Goal: Task Accomplishment & Management: Complete application form

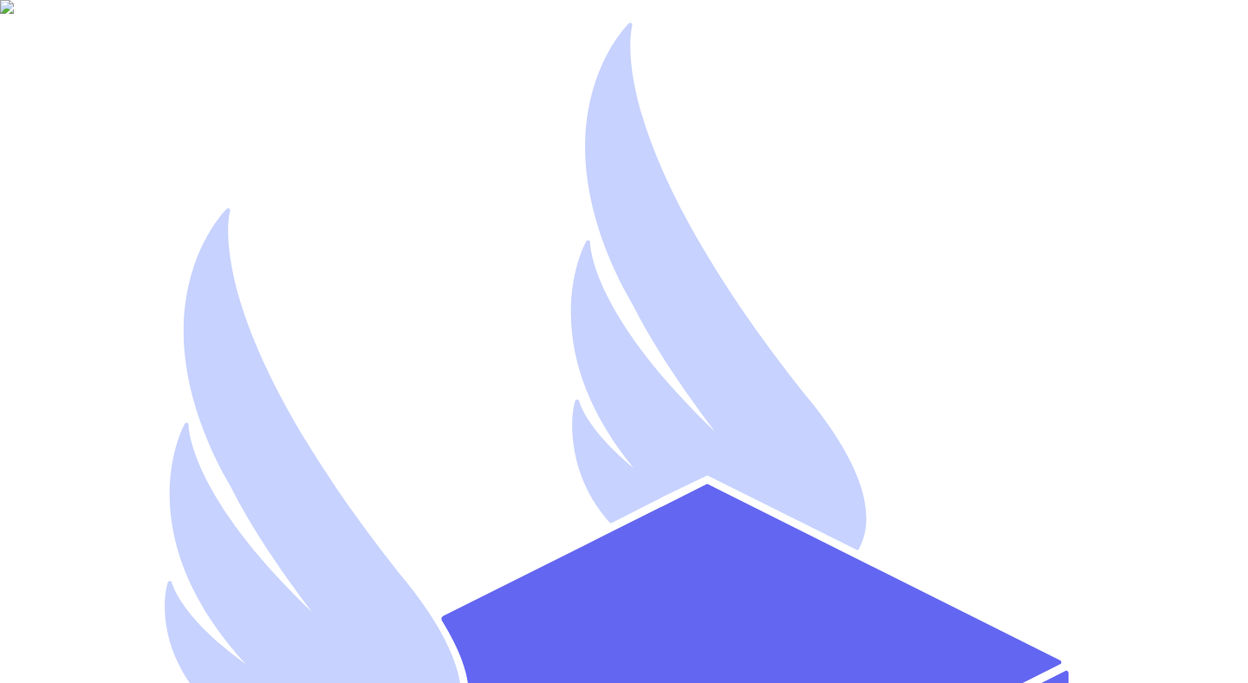
type input "[EMAIL_ADDRESS][DOMAIN_NAME]"
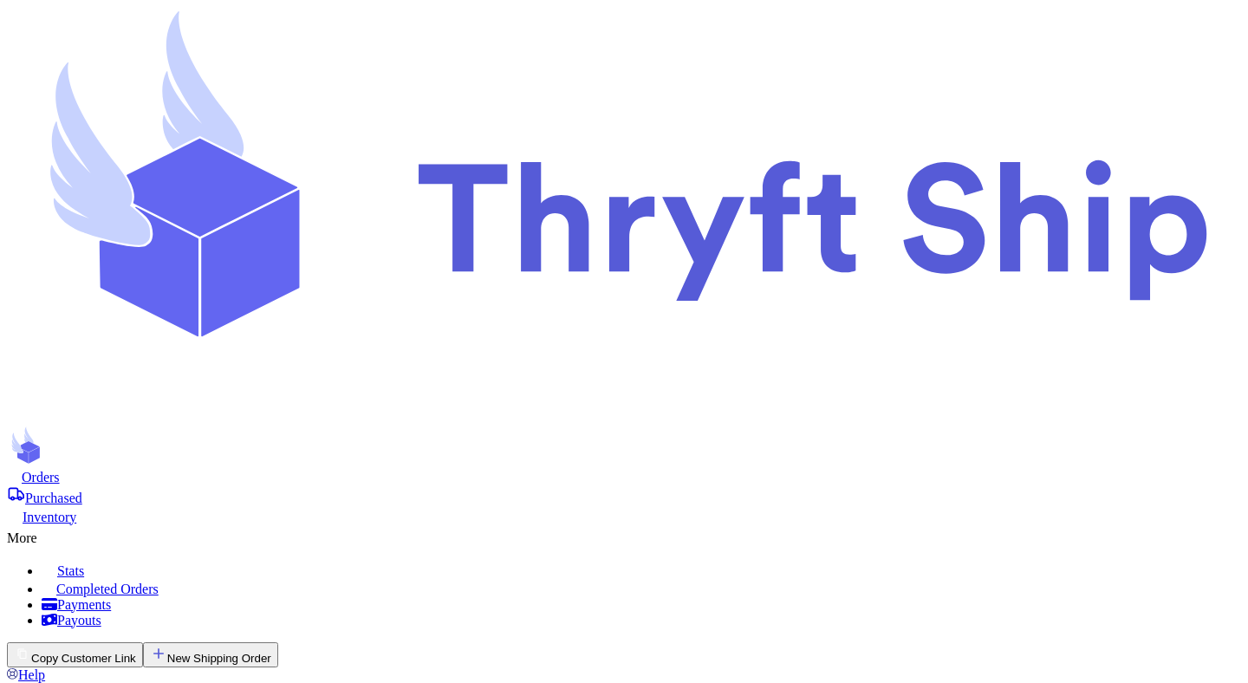
checkbox input "false"
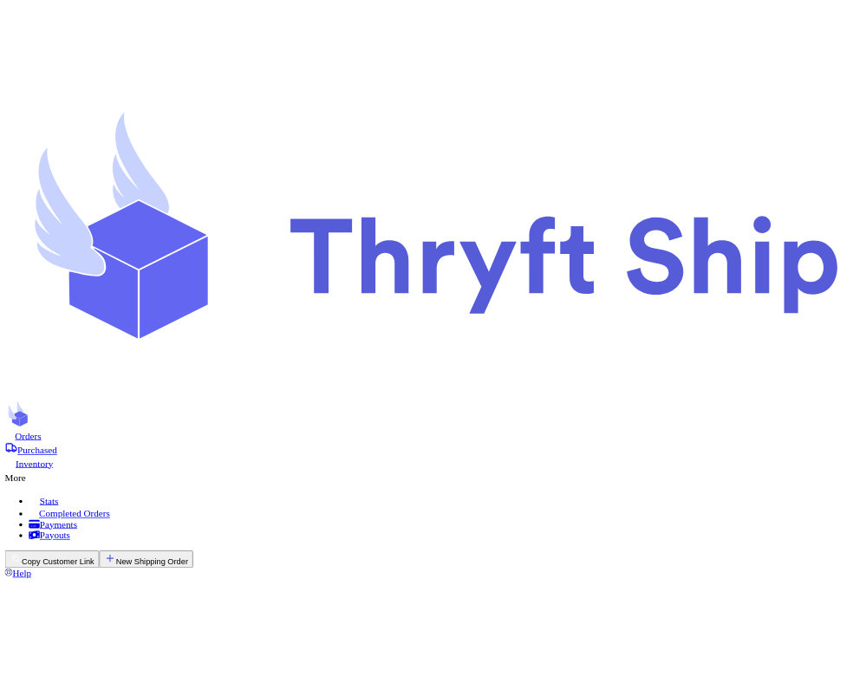
scroll to position [391, 0]
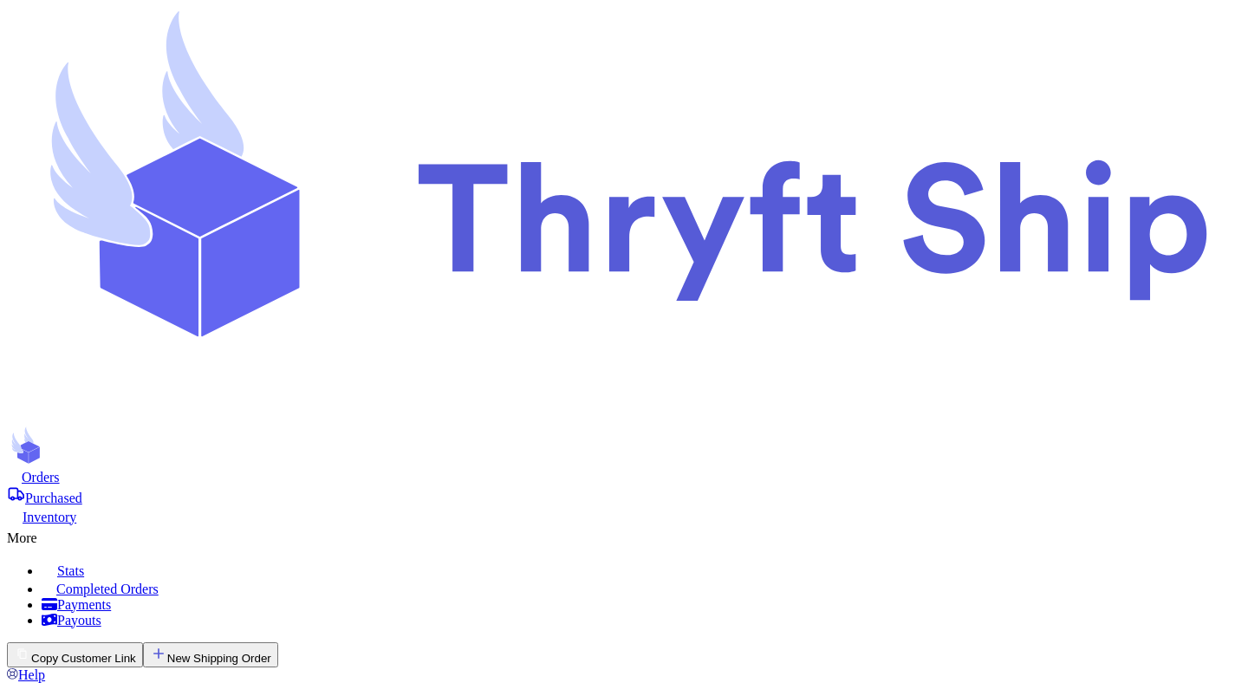
scroll to position [0, 0]
click at [143, 642] on button "Copy Customer Link" at bounding box center [75, 654] width 136 height 25
click at [295, 468] on div "Orders" at bounding box center [624, 476] width 1234 height 17
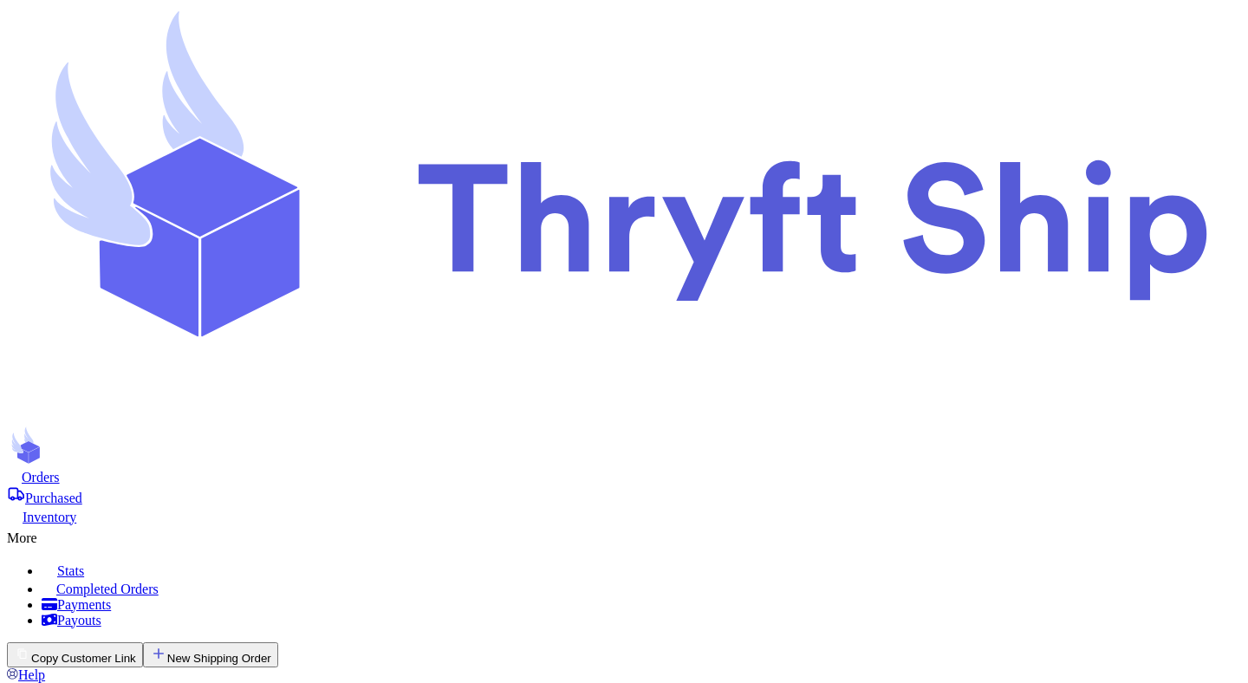
scroll to position [122, 0]
copy span "[US_STATE]"
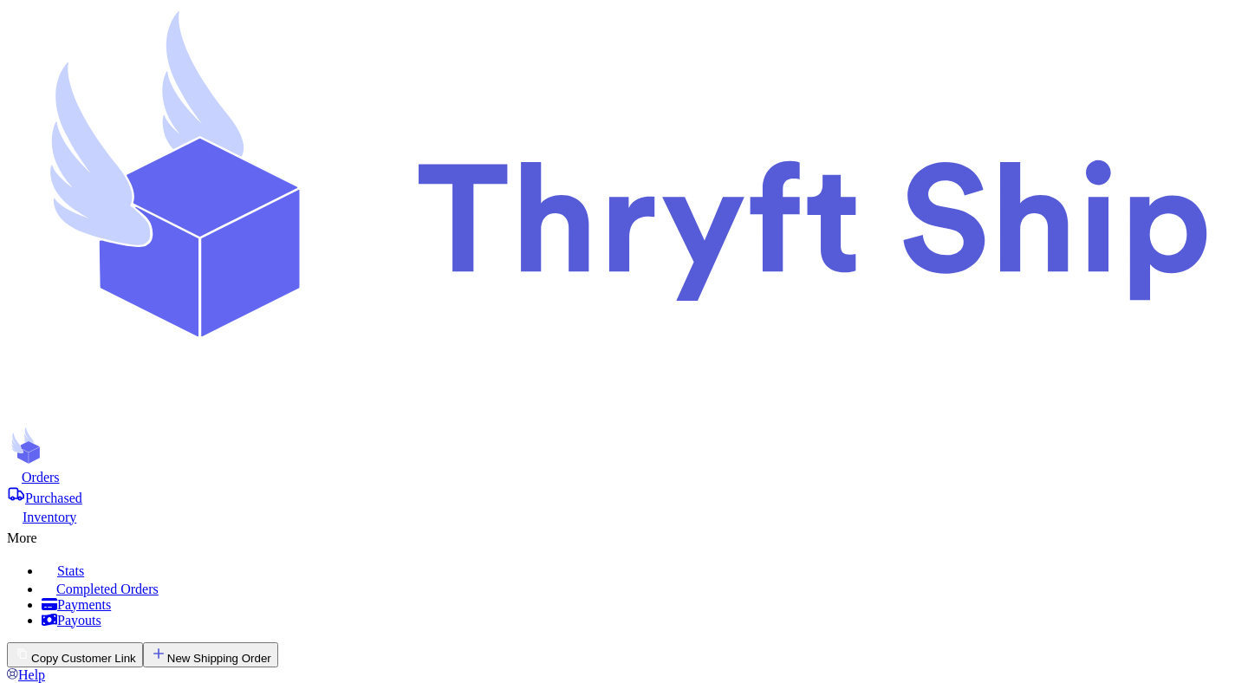
type input "test"
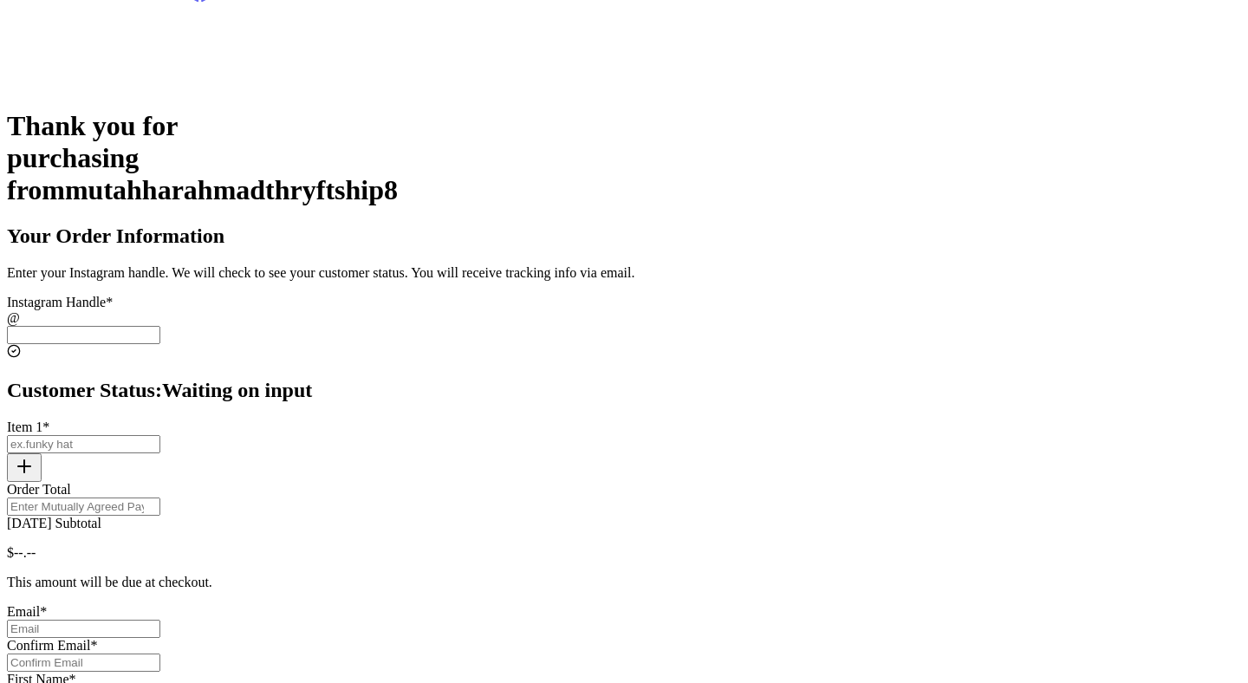
scroll to position [216, 0]
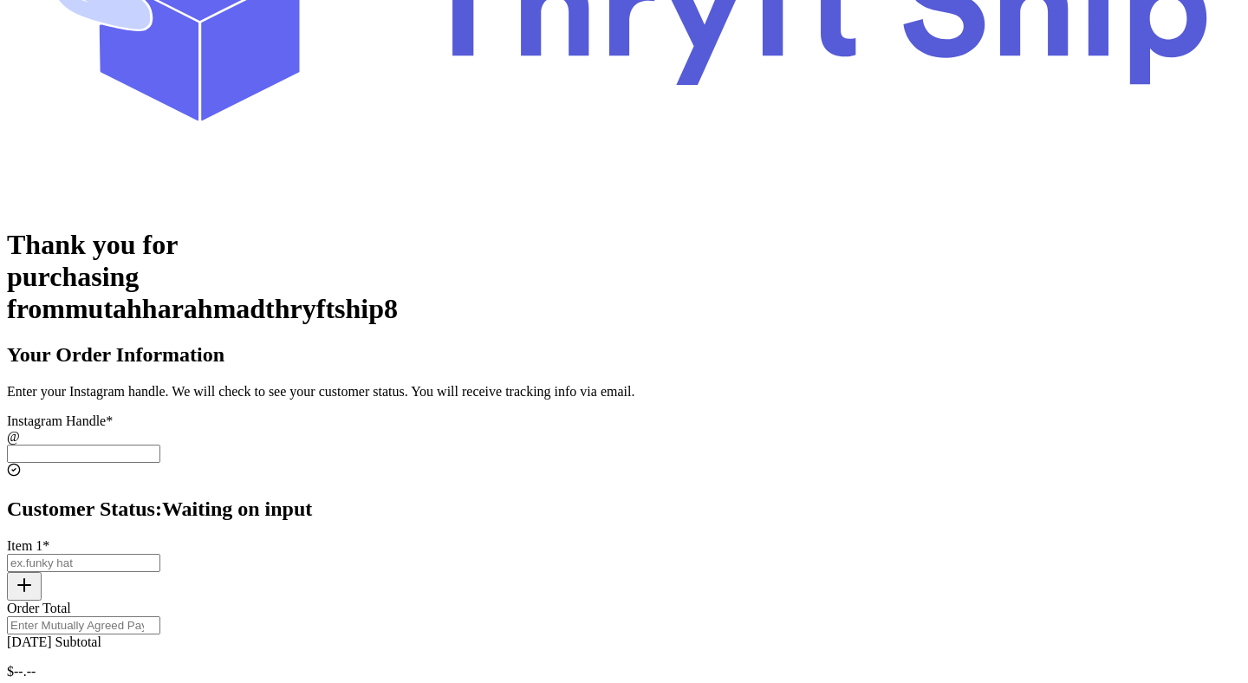
click at [160, 445] on input "[DATE] Subtotal" at bounding box center [83, 454] width 153 height 18
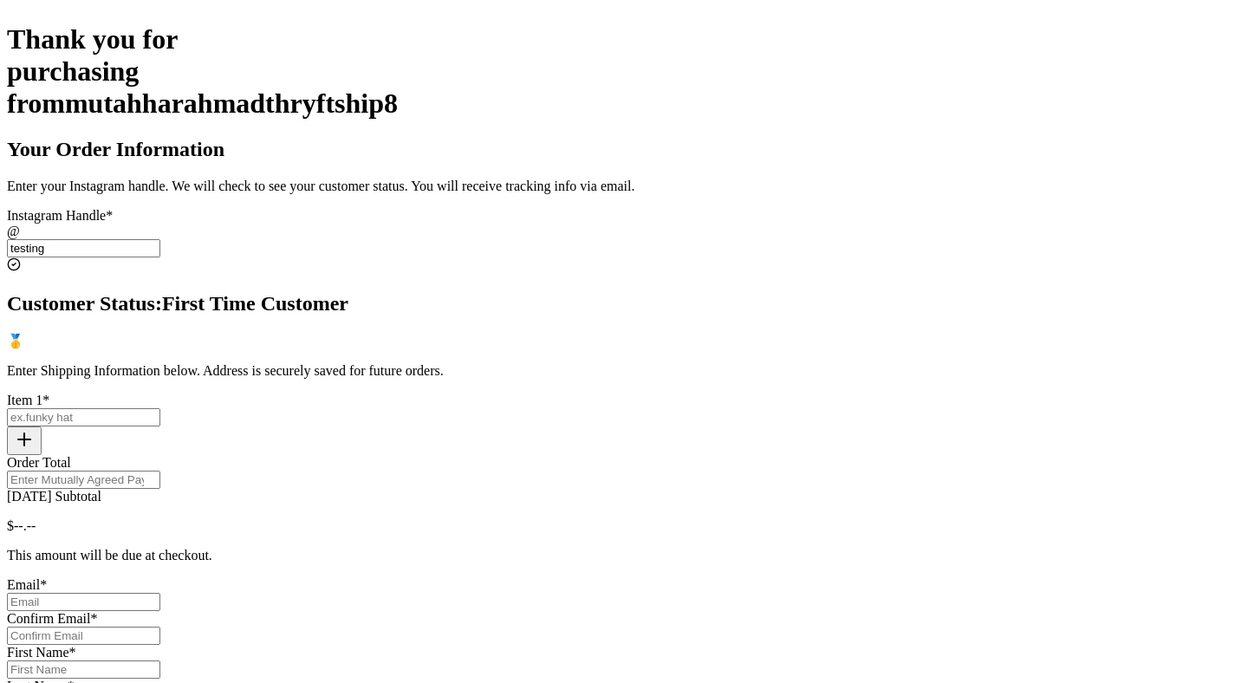
scroll to position [416, 0]
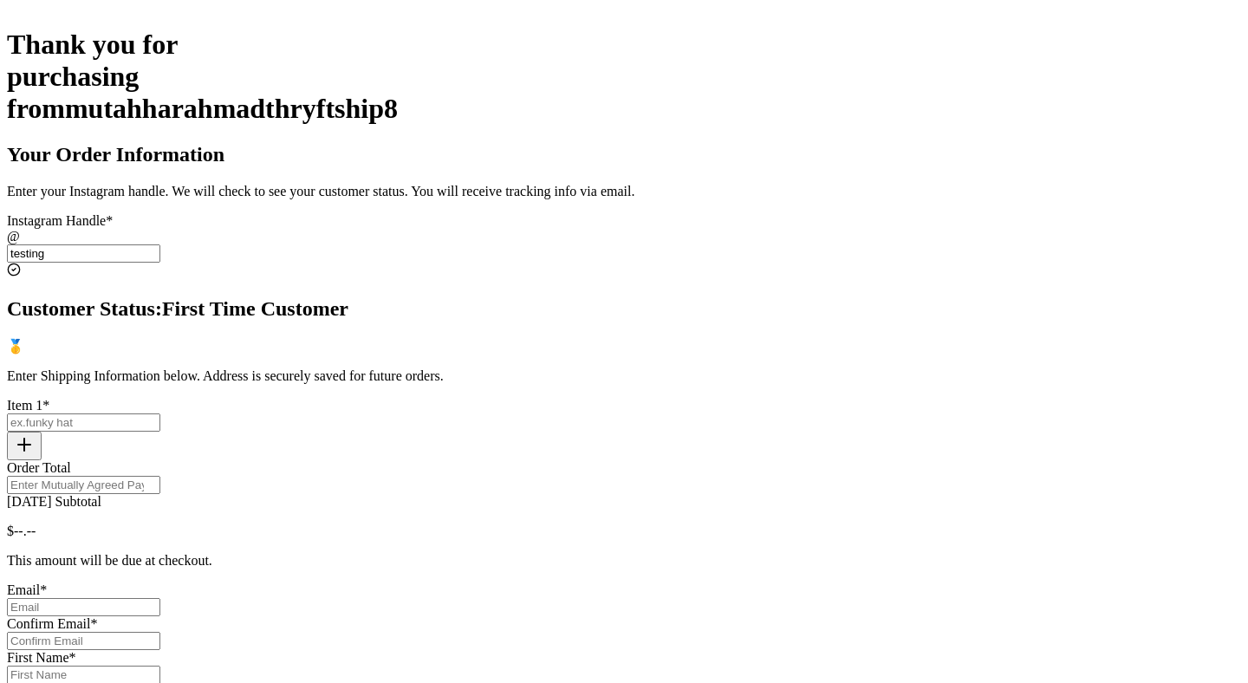
click at [160, 244] on input "testing" at bounding box center [83, 253] width 153 height 18
click at [160, 244] on input "test" at bounding box center [83, 253] width 153 height 18
paste input "ora"
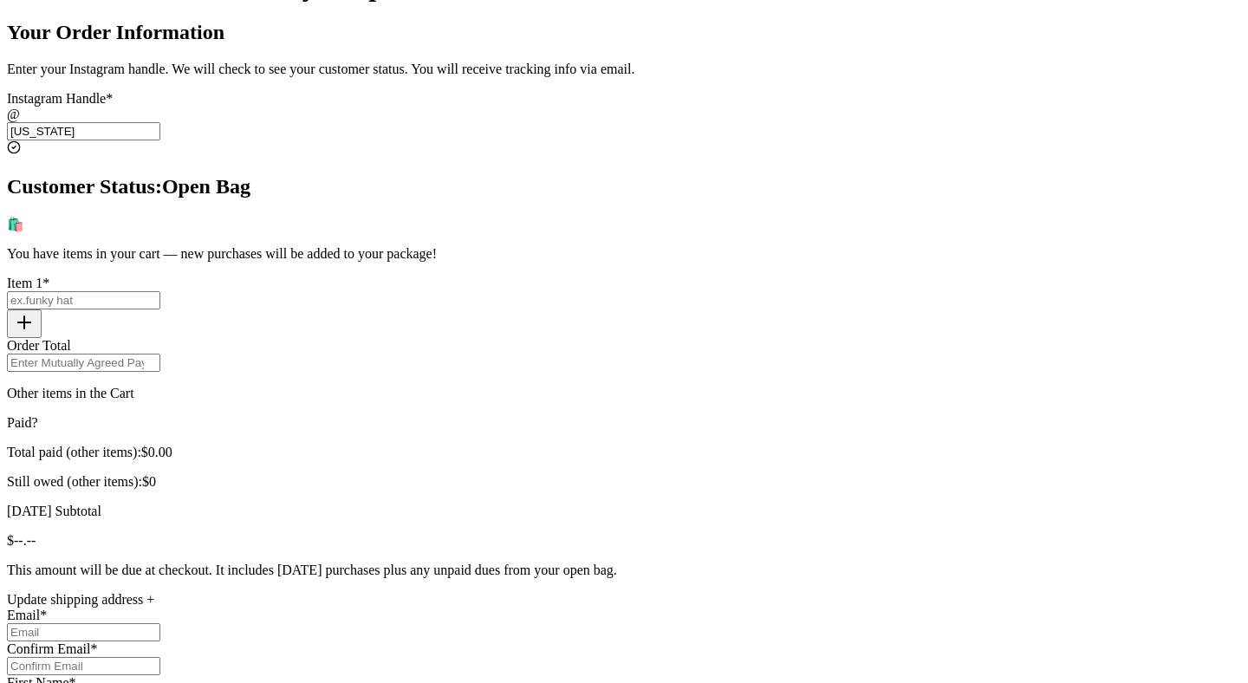
scroll to position [542, 0]
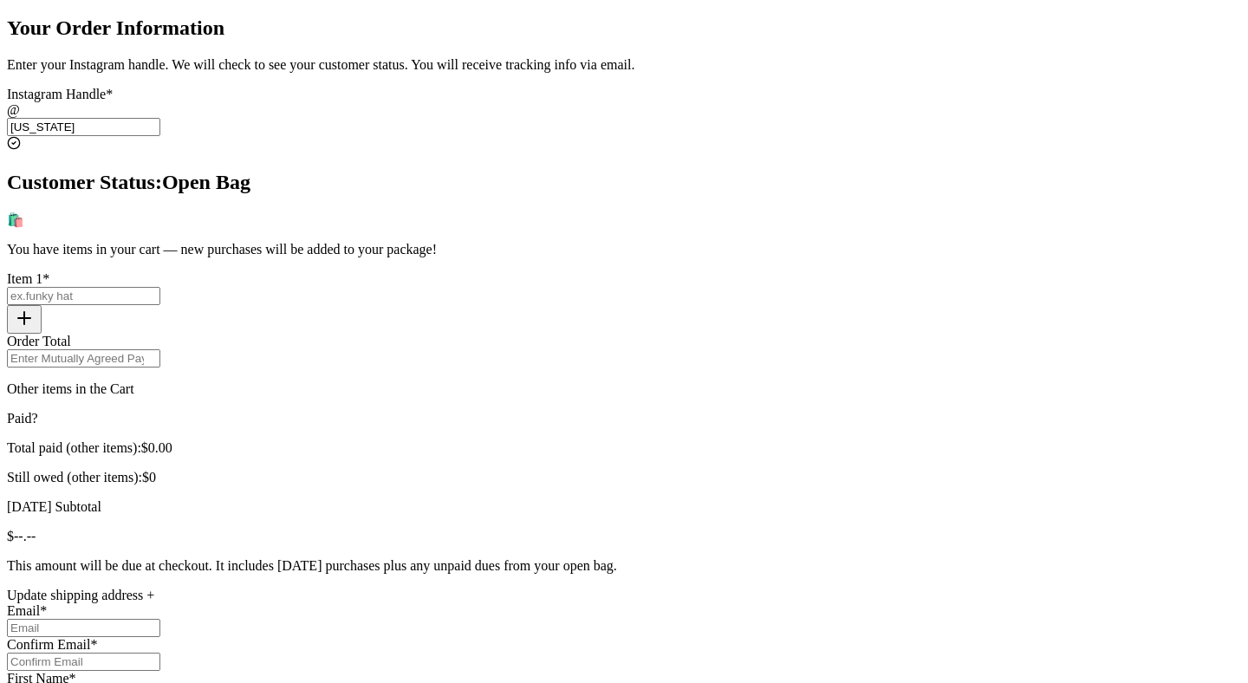
click at [521, 470] on p "Still owed (other items): $0" at bounding box center [624, 478] width 1234 height 16
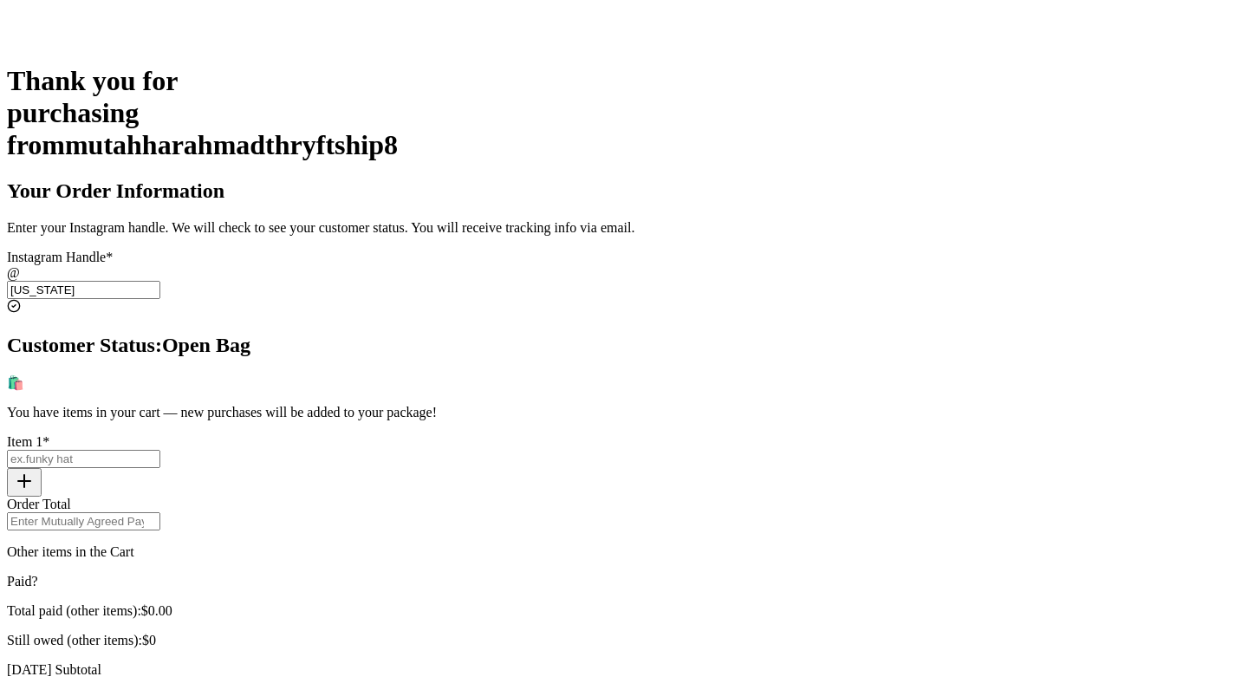
click at [160, 281] on input "[US_STATE]" at bounding box center [83, 290] width 153 height 18
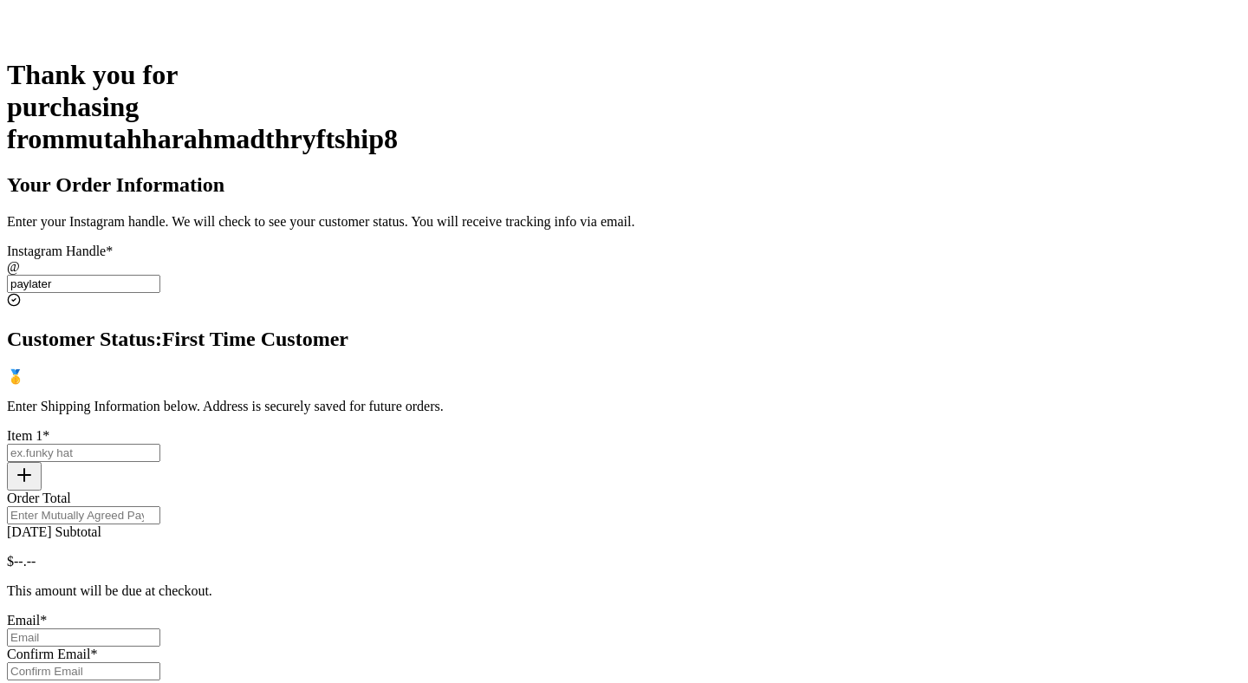
scroll to position [392, 0]
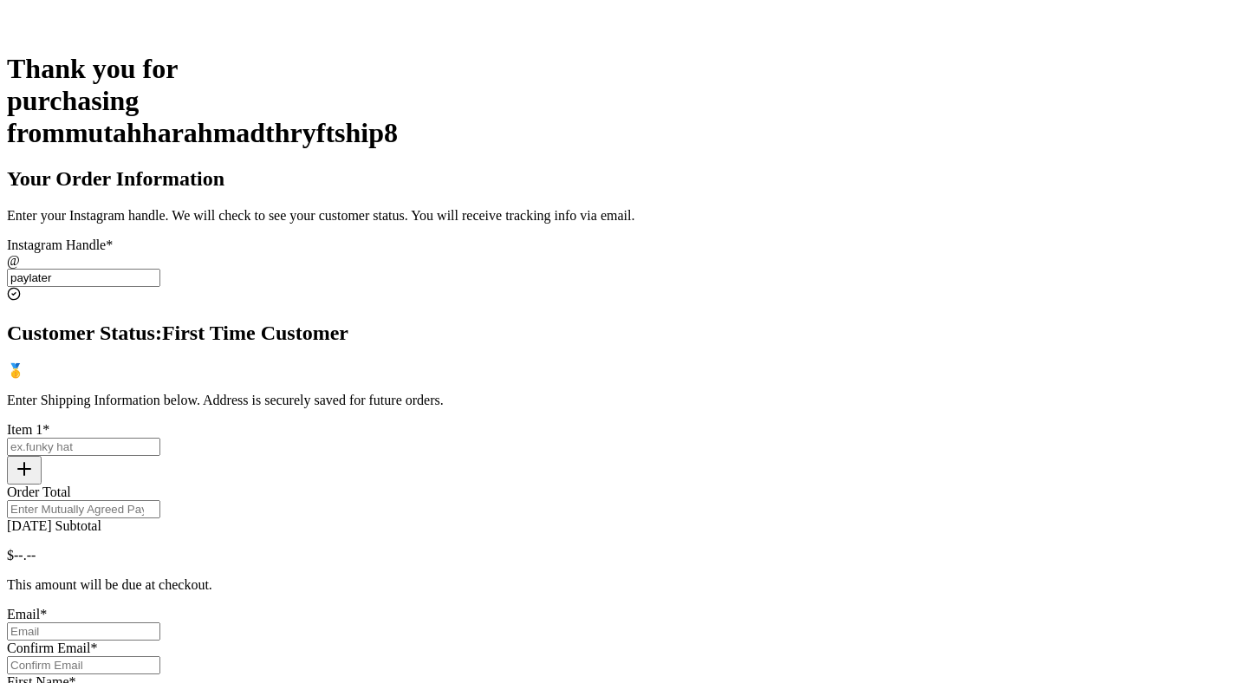
type input "paylater"
click at [160, 438] on input "Today's Subtotal" at bounding box center [83, 447] width 153 height 18
type input "test"
click at [160, 500] on input "Order Total" at bounding box center [83, 509] width 153 height 18
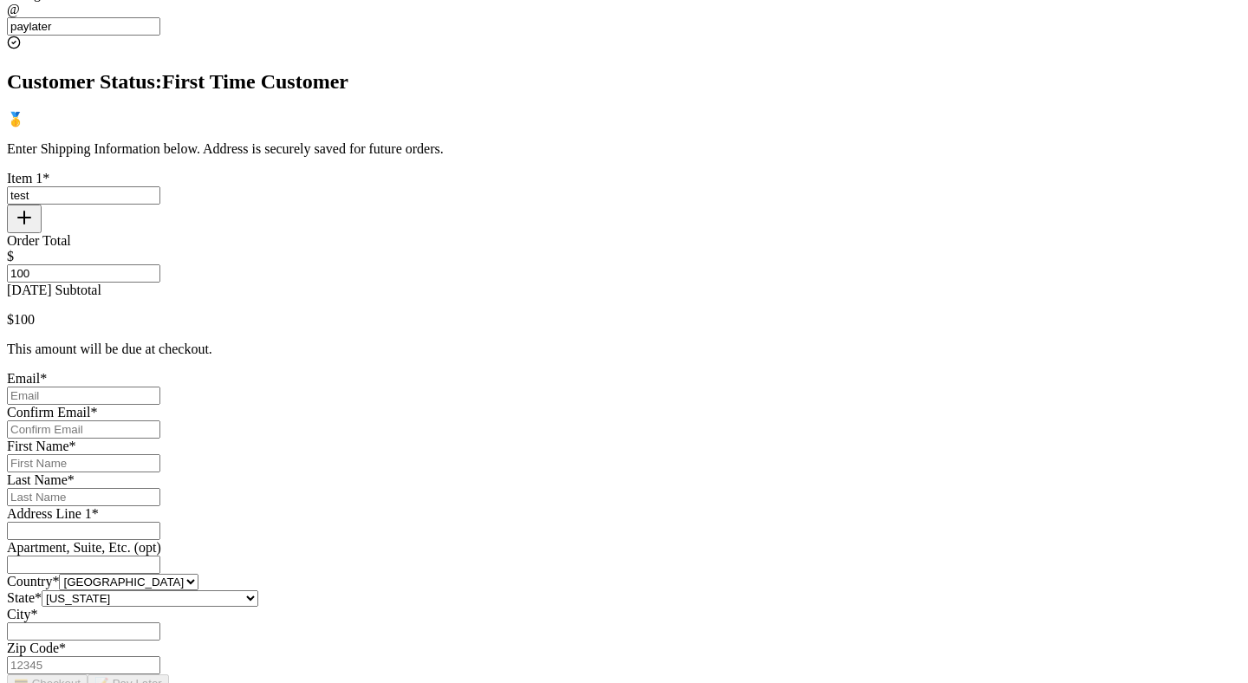
scroll to position [664, 0]
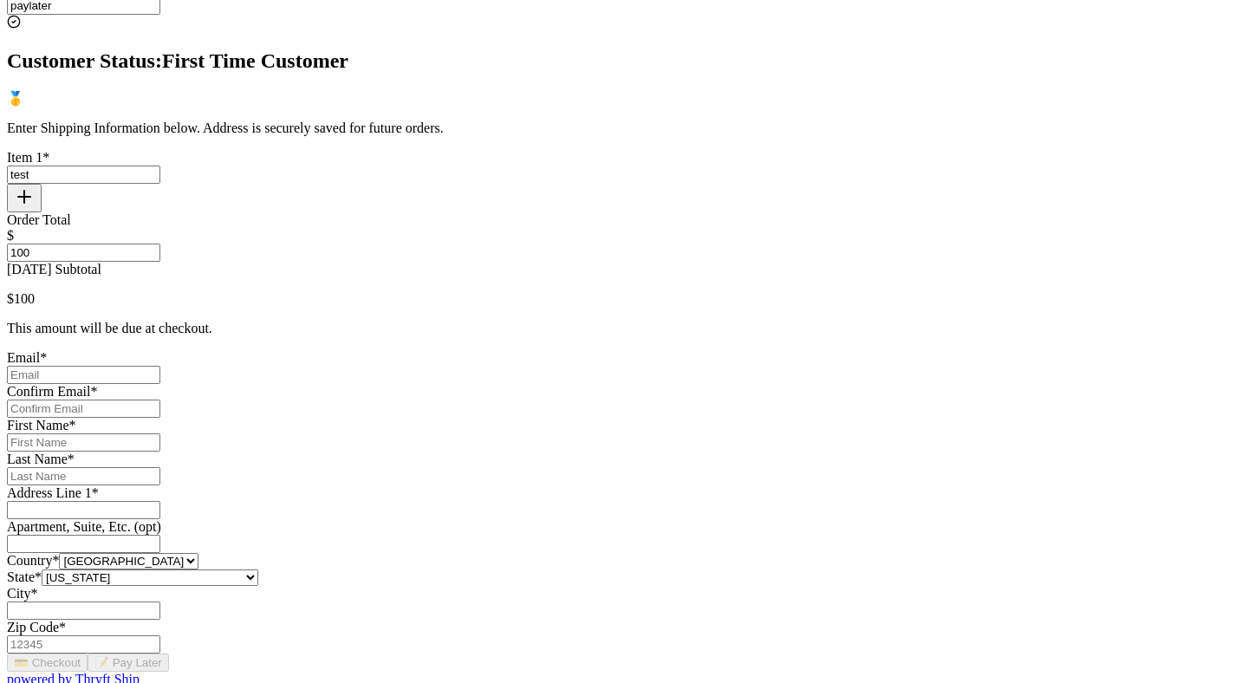
type input "100"
click at [160, 366] on input "Today's Subtotal" at bounding box center [83, 375] width 153 height 18
type input "[EMAIL_ADDRESS][DOMAIN_NAME]"
click at [160, 399] on input "Today's Subtotal" at bounding box center [83, 408] width 153 height 18
type input "[EMAIL_ADDRESS][DOMAIN_NAME]"
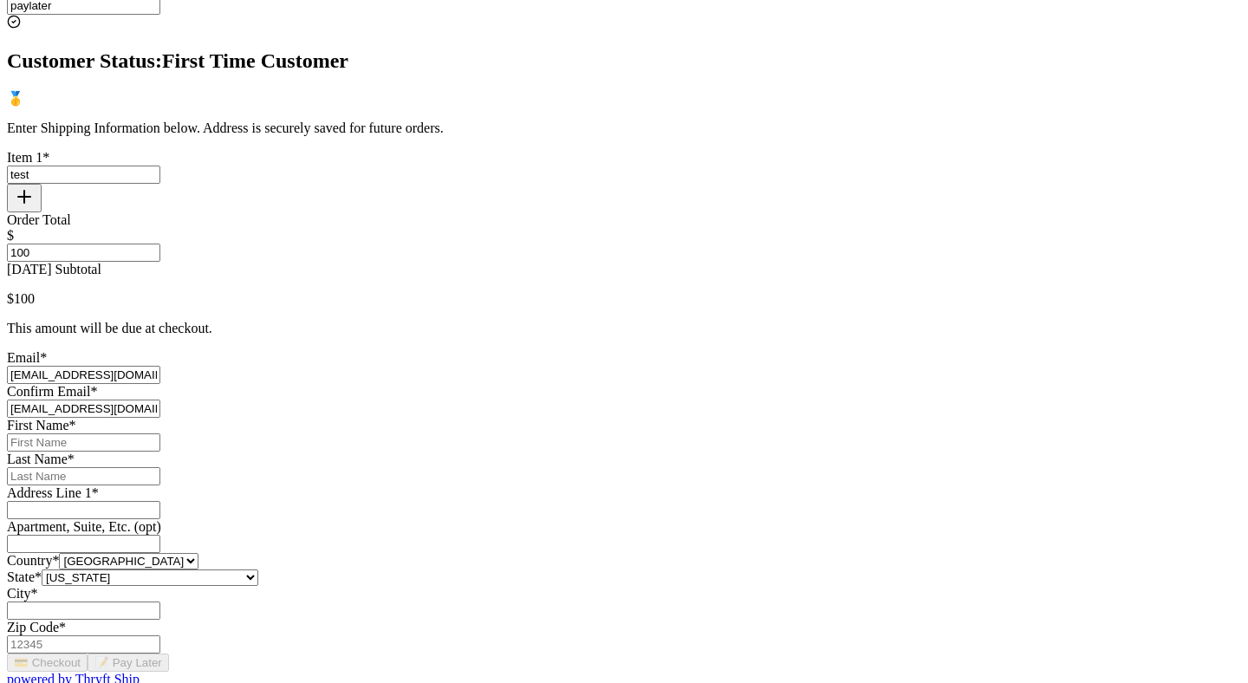
click at [160, 433] on input "Today's Subtotal" at bounding box center [83, 442] width 153 height 18
type input "Mutahhar"
click at [160, 485] on input "Today's Subtotal" at bounding box center [83, 476] width 153 height 18
type input "[PERSON_NAME]"
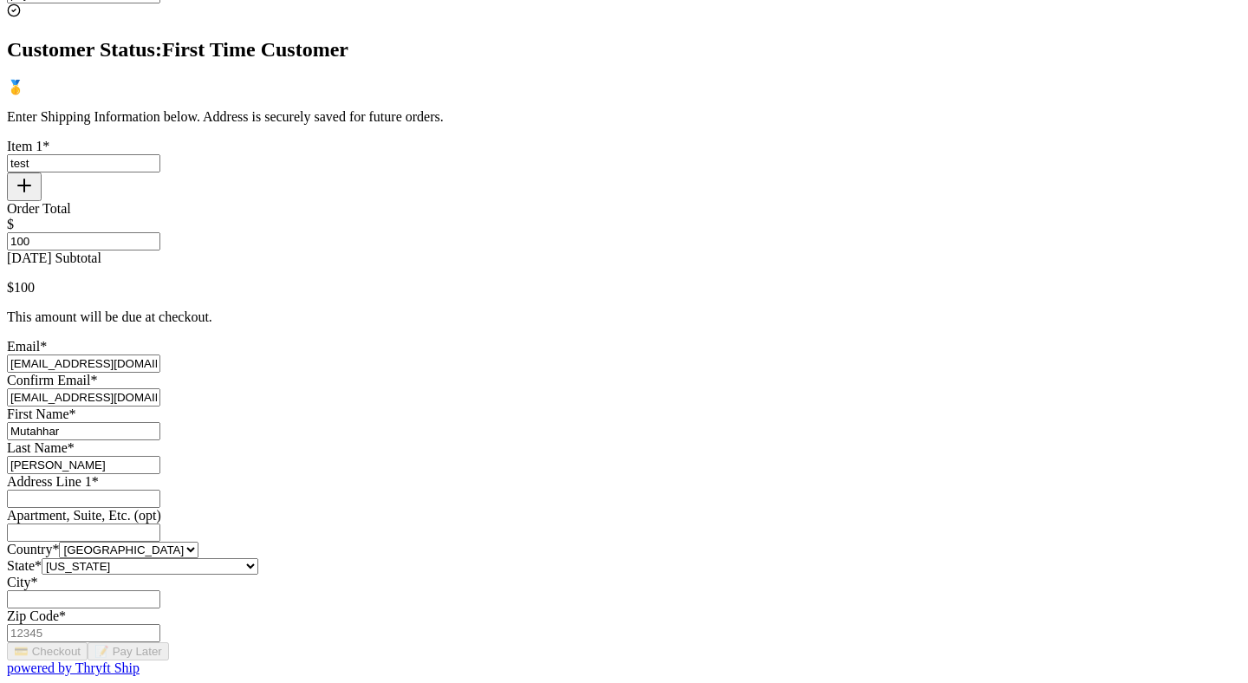
scroll to position [900, 0]
click at [160, 490] on input "Today's Subtotal" at bounding box center [83, 499] width 153 height 18
type input "[STREET_ADDRESS]"
click at [160, 590] on input "Today's Subtotal" at bounding box center [83, 599] width 153 height 18
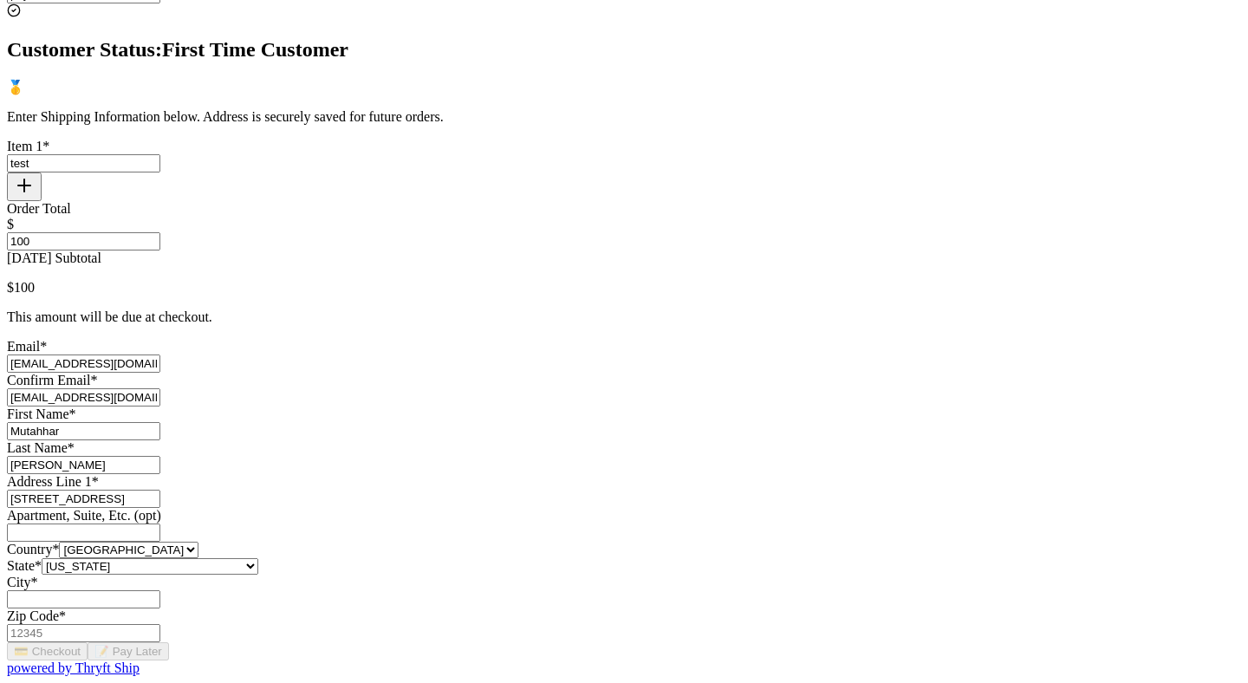
type input "[GEOGRAPHIC_DATA]"
click at [160, 624] on input "Zip Code *" at bounding box center [83, 633] width 153 height 18
type input "84116"
click at [169, 642] on button "📝 Pay Later" at bounding box center [128, 651] width 81 height 18
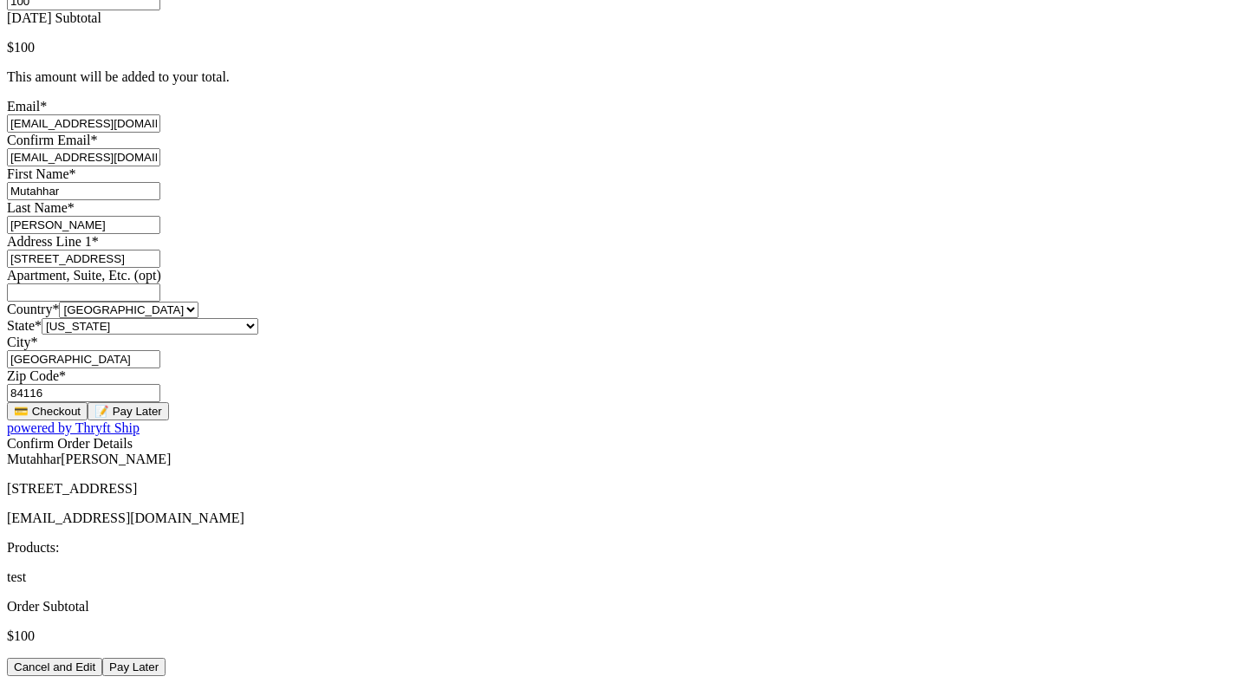
click at [166, 658] on button "Pay Later" at bounding box center [133, 667] width 63 height 18
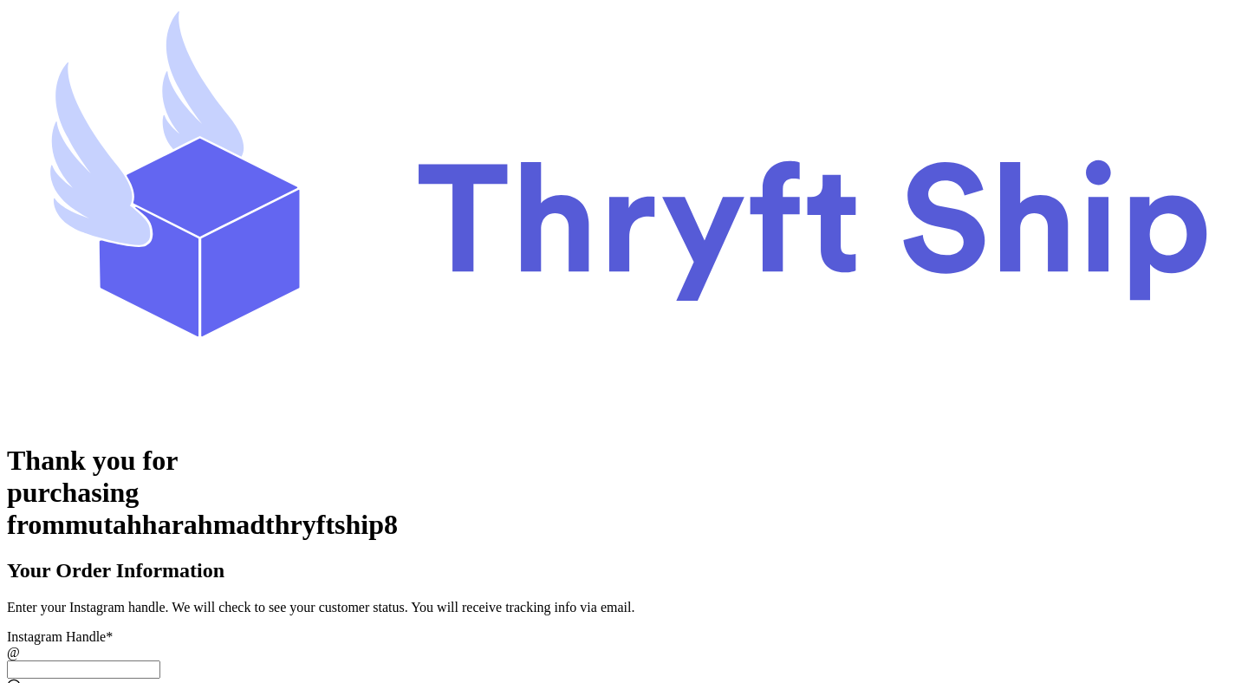
click at [160, 660] on input "[DATE] Subtotal" at bounding box center [83, 669] width 153 height 18
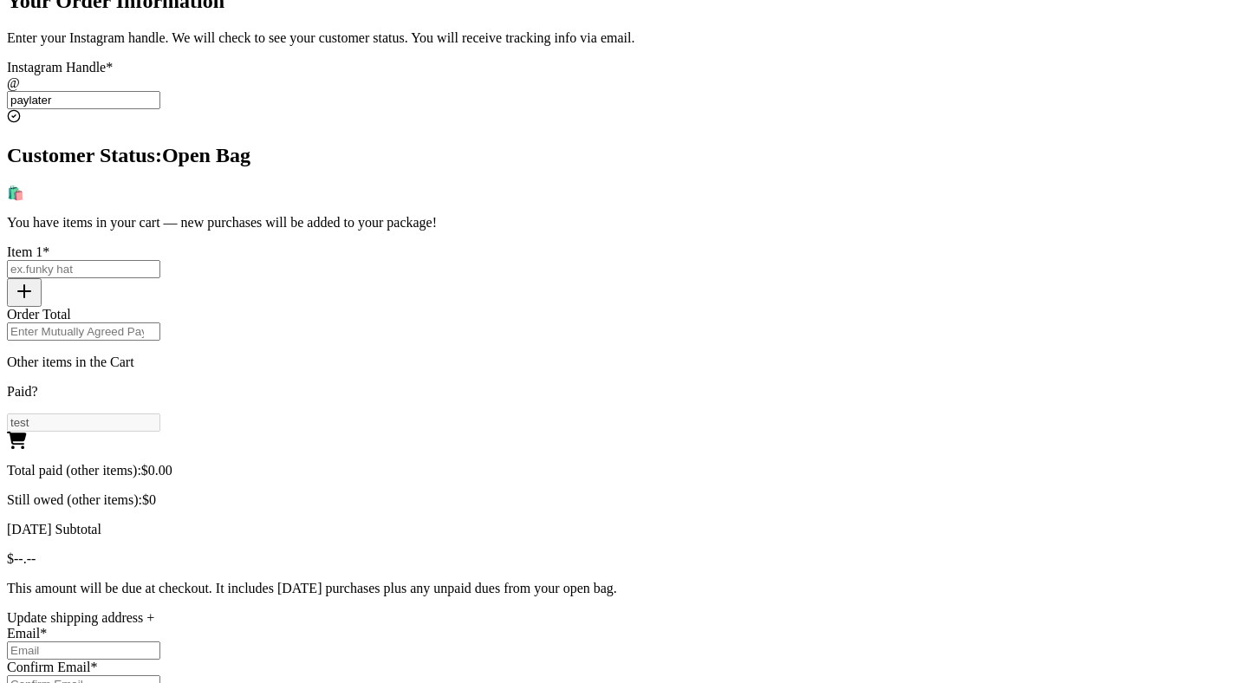
scroll to position [582, 0]
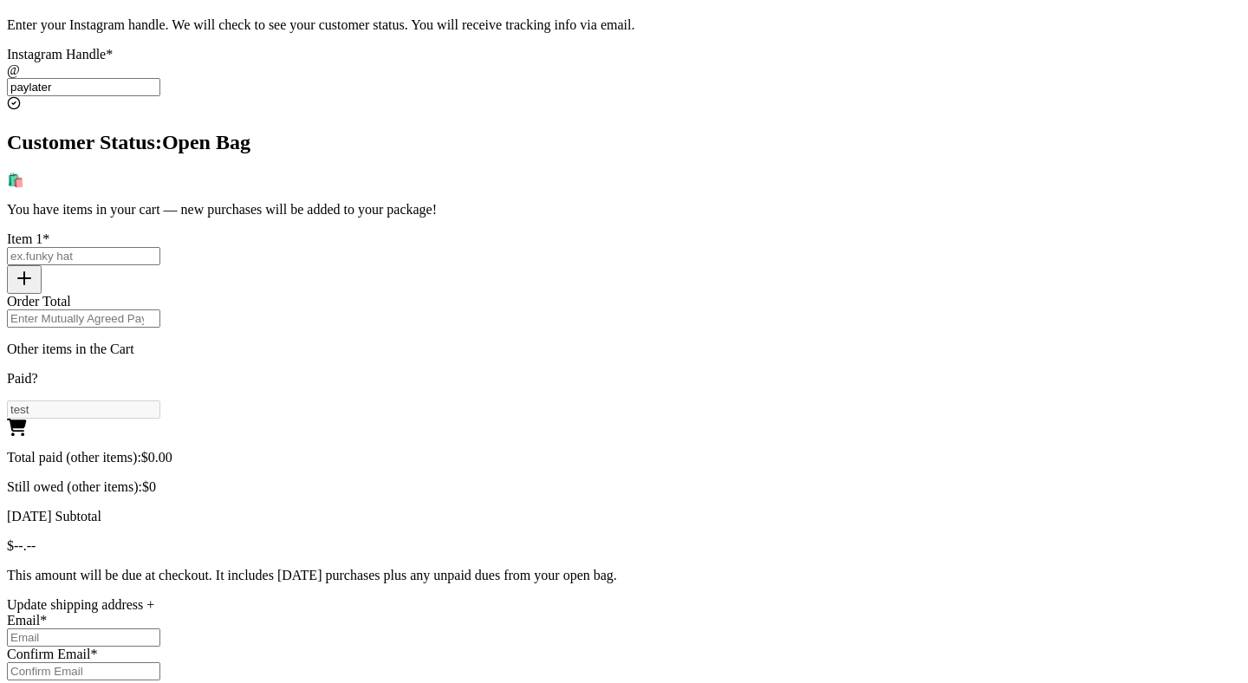
type input "paylater"
click at [172, 450] on span "$ 0.00" at bounding box center [156, 457] width 31 height 15
click at [156, 479] on span "$0" at bounding box center [149, 486] width 14 height 15
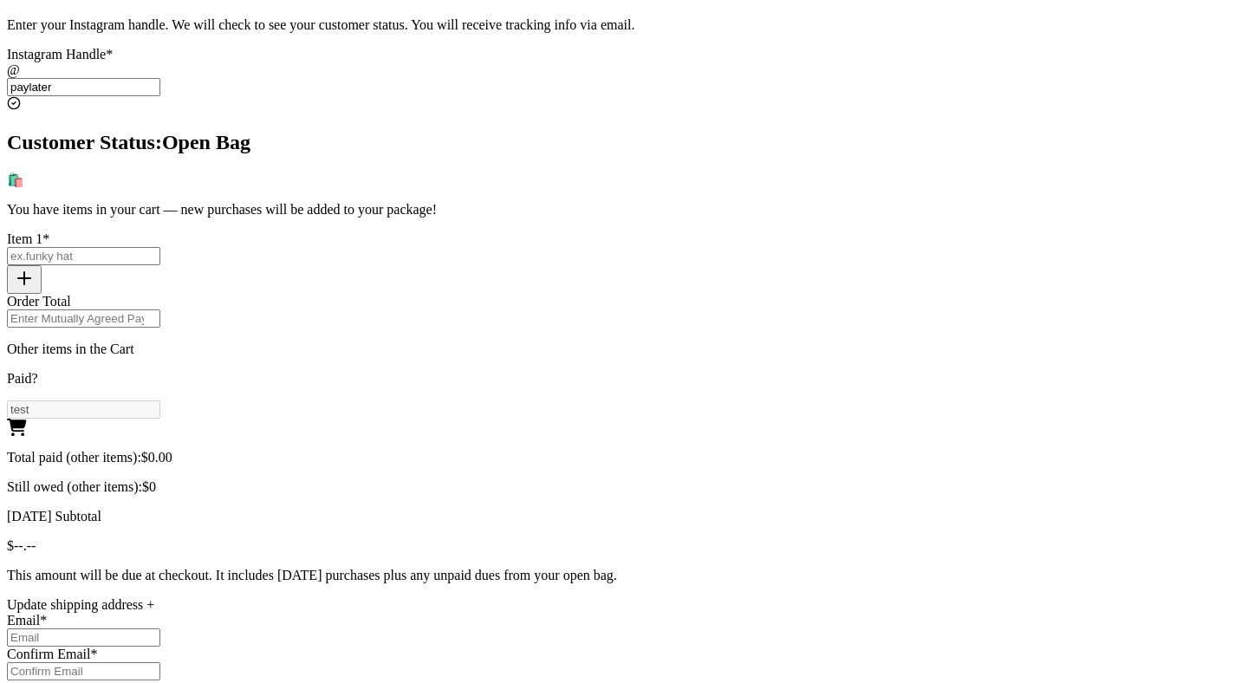
scroll to position [559, 0]
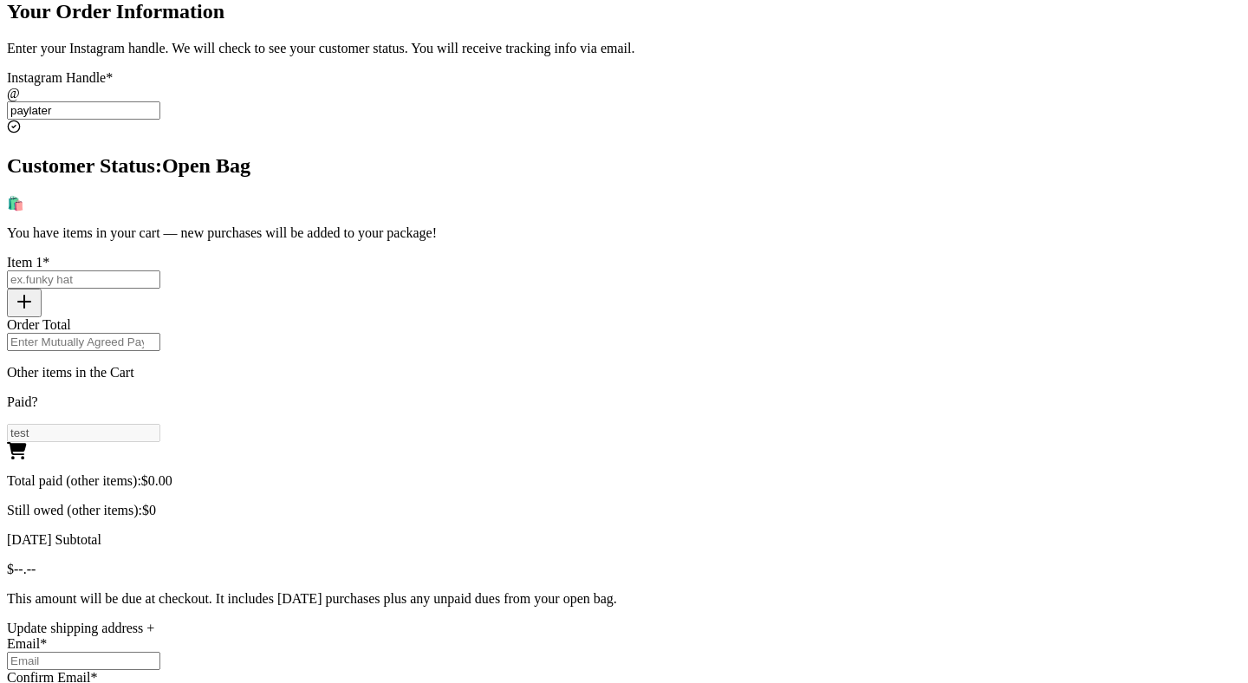
click at [663, 473] on p "Total paid (other items): $ 0.00" at bounding box center [624, 481] width 1234 height 16
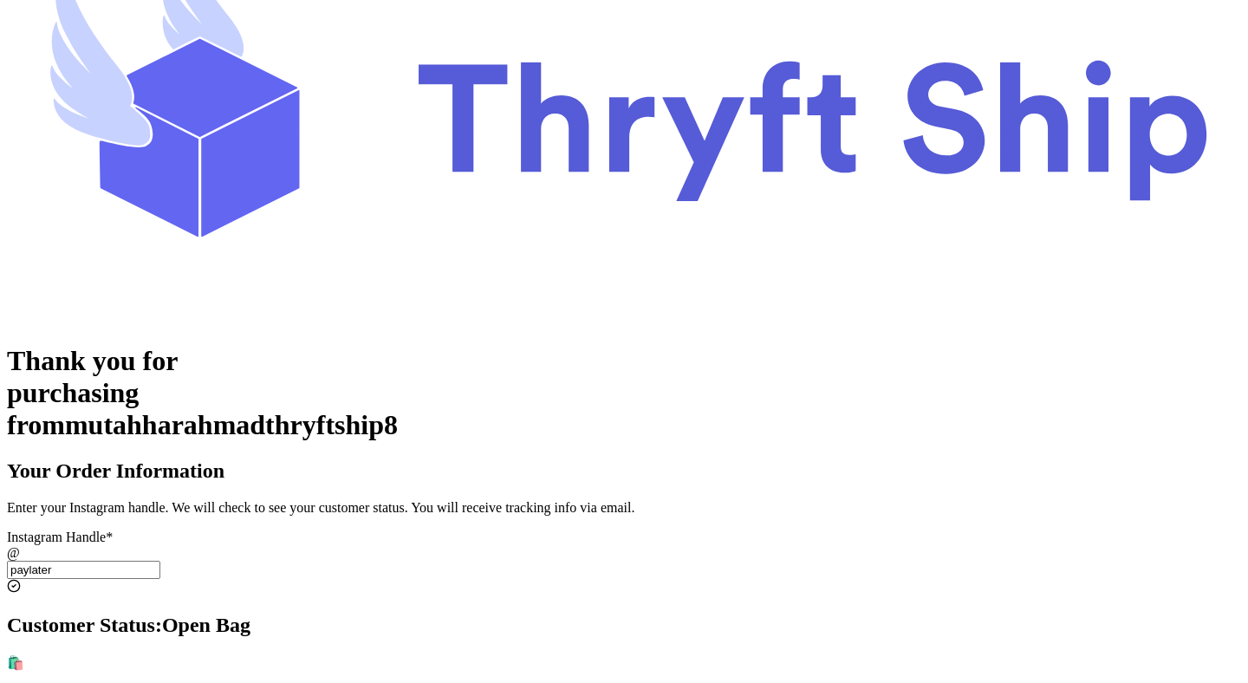
scroll to position [0, 0]
